Goal: Use online tool/utility: Utilize a website feature to perform a specific function

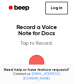
scroll to position [16, 0]
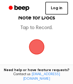
click at [54, 9] on link "Log in" at bounding box center [56, 8] width 23 height 13
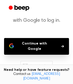
scroll to position [54, 0]
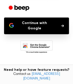
click at [57, 25] on button "Continue with Google" at bounding box center [36, 26] width 65 height 17
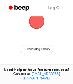
scroll to position [95, 0]
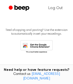
click at [37, 43] on icon at bounding box center [36, 47] width 32 height 14
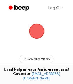
scroll to position [49, 0]
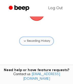
click at [29, 43] on span "Recording History" at bounding box center [38, 41] width 23 height 5
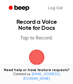
scroll to position [5, 0]
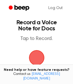
click at [38, 61] on span "button" at bounding box center [36, 57] width 15 height 15
click at [37, 60] on span "button" at bounding box center [36, 57] width 15 height 15
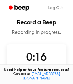
scroll to position [28, 0]
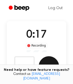
click at [56, 62] on button "Save" at bounding box center [49, 66] width 20 height 20
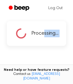
drag, startPoint x: 56, startPoint y: 62, endPoint x: 44, endPoint y: 38, distance: 27.2
click at [44, 38] on main "Record a Beep Recording in progress. Processing... Tired of copying and pasting…" at bounding box center [36, 43] width 73 height 142
click at [45, 51] on main "Record a Beep Recording in progress. Processing... Tired of copying and pasting…" at bounding box center [36, 43] width 73 height 142
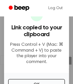
scroll to position [47, 0]
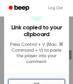
click at [42, 83] on button "OK" at bounding box center [36, 84] width 57 height 11
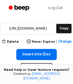
scroll to position [93, 0]
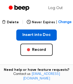
click at [37, 37] on button "Insert into Doc" at bounding box center [36, 35] width 40 height 11
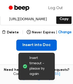
scroll to position [19, 0]
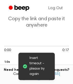
click at [37, 57] on icon "Play Audio" at bounding box center [36, 61] width 13 height 13
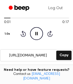
scroll to position [46, 0]
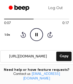
click at [36, 39] on icon "Pause Audio" at bounding box center [36, 34] width 13 height 13
click at [36, 39] on icon "Play Audio" at bounding box center [36, 34] width 13 height 13
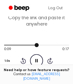
scroll to position [44, 0]
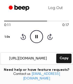
click at [37, 35] on icon "Pause Audio" at bounding box center [36, 36] width 13 height 13
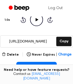
scroll to position [82, 0]
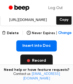
click at [37, 61] on button "Record" at bounding box center [36, 61] width 32 height 12
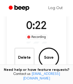
scroll to position [37, 0]
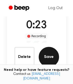
click at [46, 59] on button "Save" at bounding box center [49, 57] width 20 height 20
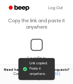
scroll to position [47, 0]
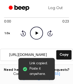
click at [34, 31] on icon "Play Audio" at bounding box center [36, 33] width 13 height 13
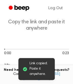
scroll to position [33, 0]
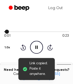
click at [10, 30] on div at bounding box center [36, 31] width 65 height 4
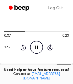
scroll to position [81, 0]
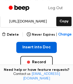
click at [43, 49] on button "Insert into Doc" at bounding box center [36, 47] width 40 height 11
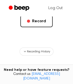
scroll to position [74, 0]
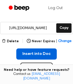
click at [36, 56] on button "Insert into Doc" at bounding box center [36, 53] width 40 height 11
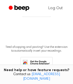
scroll to position [177, 0]
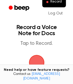
click at [36, 60] on span "button" at bounding box center [36, 63] width 16 height 16
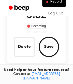
scroll to position [50, 0]
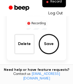
click at [52, 17] on link "Log Out" at bounding box center [55, 13] width 25 height 12
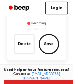
click at [55, 4] on link "Log in" at bounding box center [56, 8] width 23 height 13
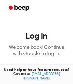
scroll to position [56, 0]
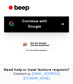
click at [40, 21] on button "Continue with Google" at bounding box center [36, 24] width 65 height 17
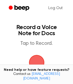
click at [36, 59] on span "button" at bounding box center [36, 63] width 16 height 16
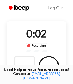
scroll to position [41, 0]
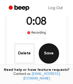
drag, startPoint x: 57, startPoint y: 58, endPoint x: 47, endPoint y: 48, distance: 14.7
click at [47, 48] on div "Delete Save" at bounding box center [36, 53] width 45 height 20
click at [47, 48] on button "Save" at bounding box center [49, 53] width 20 height 20
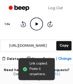
scroll to position [94, 0]
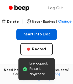
click at [39, 38] on button "Insert into Doc" at bounding box center [36, 34] width 40 height 11
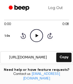
scroll to position [73, 0]
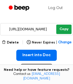
click at [68, 28] on button "Copy" at bounding box center [63, 29] width 15 height 9
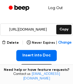
scroll to position [36, 0]
